Goal: Information Seeking & Learning: Understand process/instructions

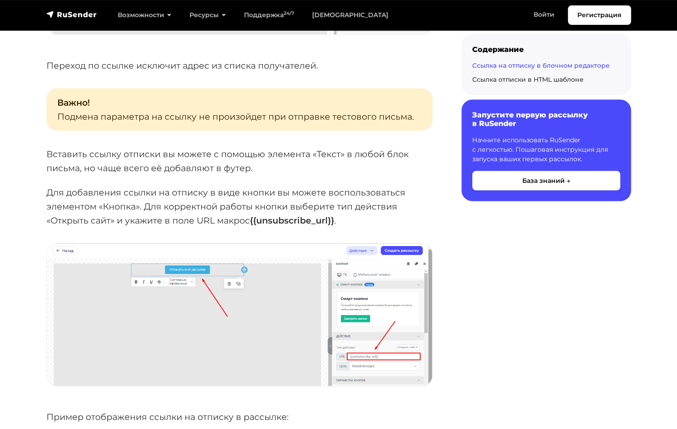
scroll to position [1038, 0]
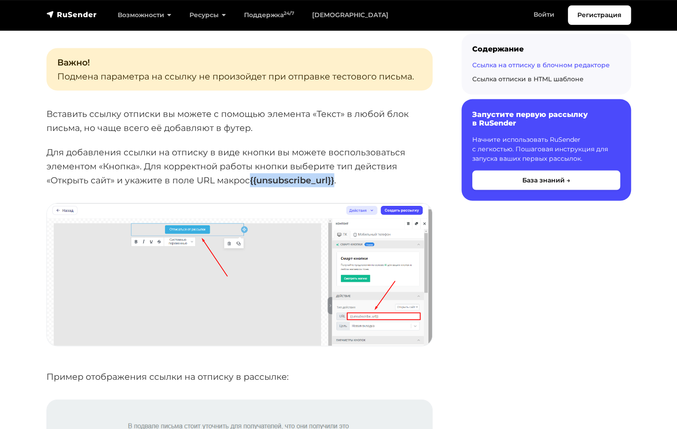
drag, startPoint x: 253, startPoint y: 180, endPoint x: 335, endPoint y: 184, distance: 82.2
click at [334, 184] on strong "{{unsubscribe_url}}" at bounding box center [292, 180] width 84 height 11
copy strong "{{unsubscribe_url}}"
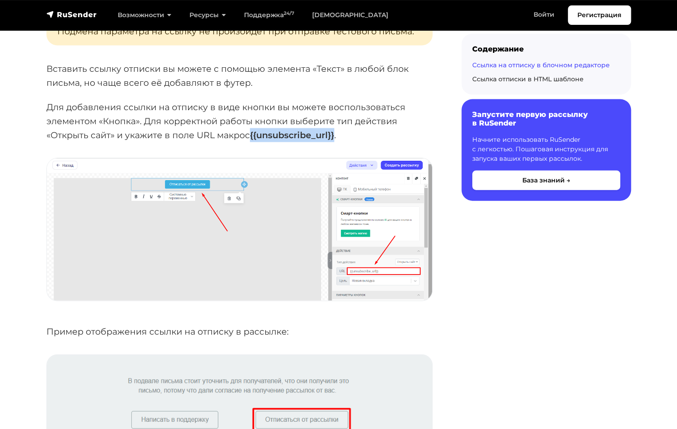
scroll to position [1173, 0]
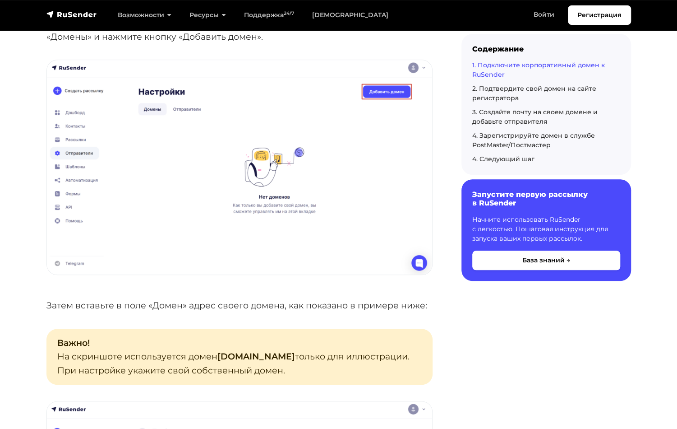
scroll to position [632, 0]
